Goal: Transaction & Acquisition: Book appointment/travel/reservation

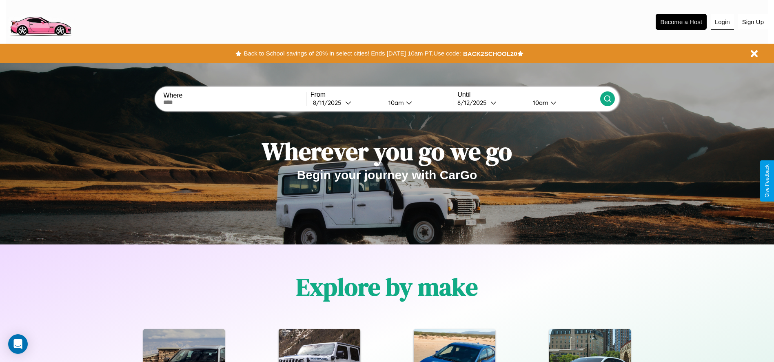
click at [722, 22] on button "Login" at bounding box center [722, 22] width 23 height 16
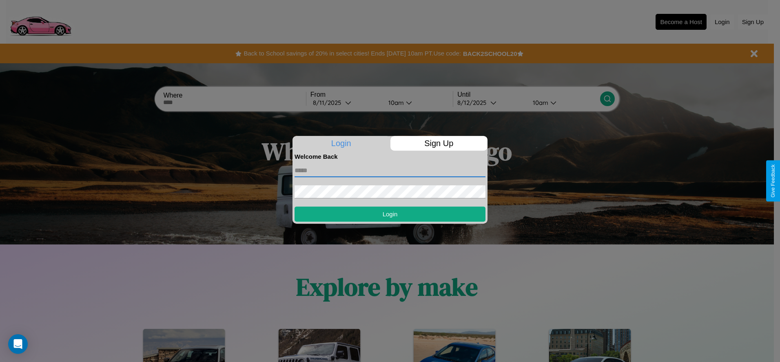
click at [390, 170] on input "text" at bounding box center [390, 170] width 191 height 13
type input "**********"
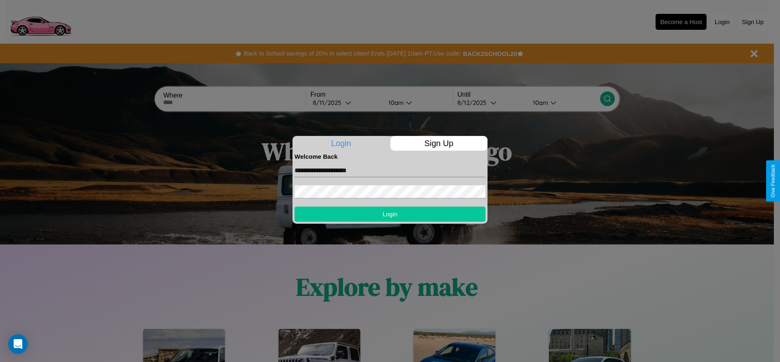
click at [390, 214] on button "Login" at bounding box center [390, 213] width 191 height 15
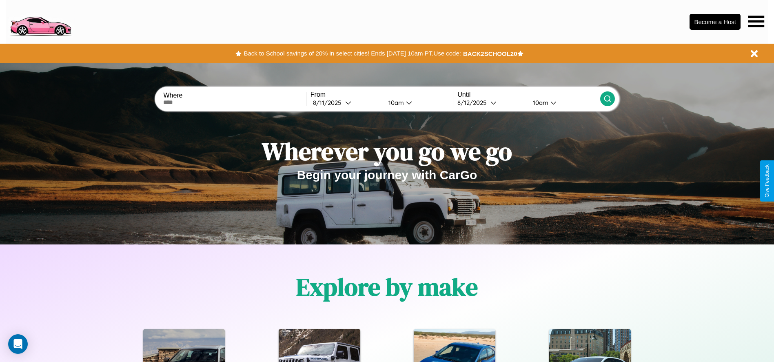
click at [352, 53] on button "Back to School savings of 20% in select cities! Ends [DATE] 10am PT. Use code:" at bounding box center [352, 53] width 221 height 11
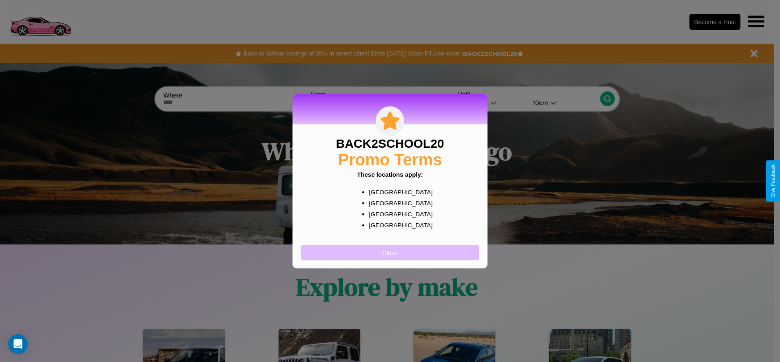
click at [390, 252] on button "Close" at bounding box center [390, 252] width 179 height 15
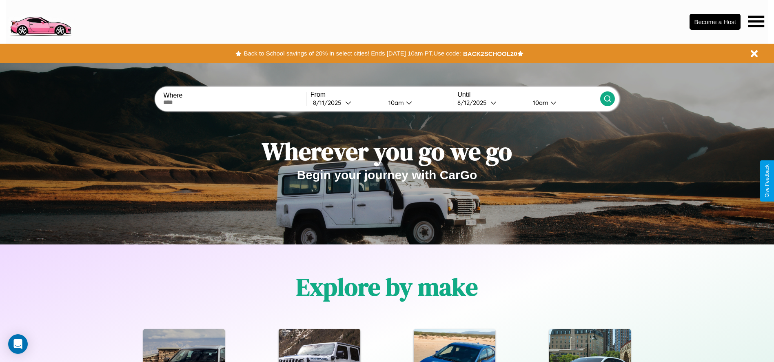
scroll to position [987, 0]
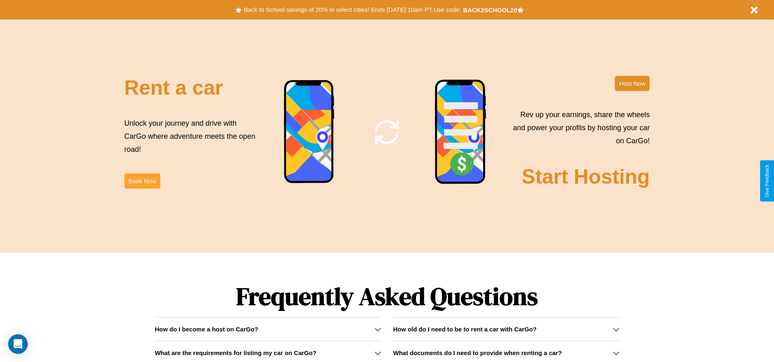
click at [142, 181] on button "Book Now" at bounding box center [142, 180] width 36 height 15
